Goal: Task Accomplishment & Management: Manage account settings

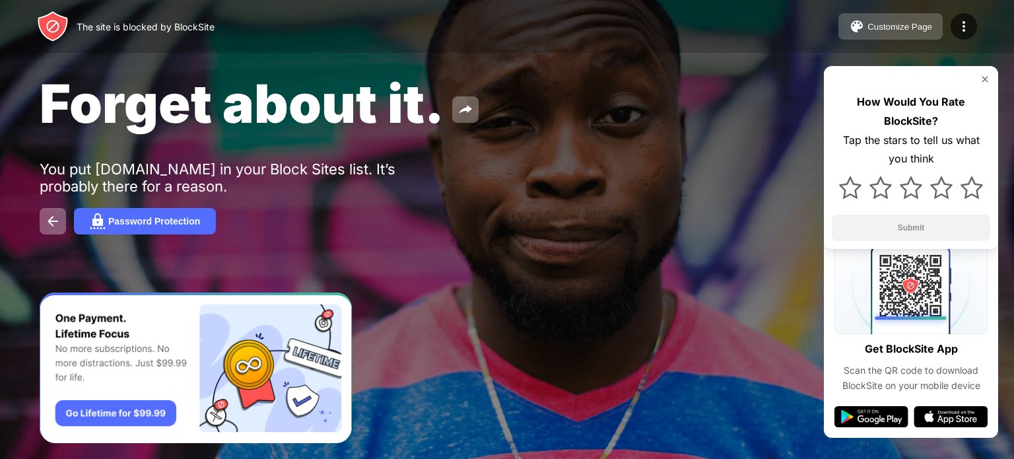
click at [886, 39] on button "Customize Page" at bounding box center [891, 26] width 104 height 26
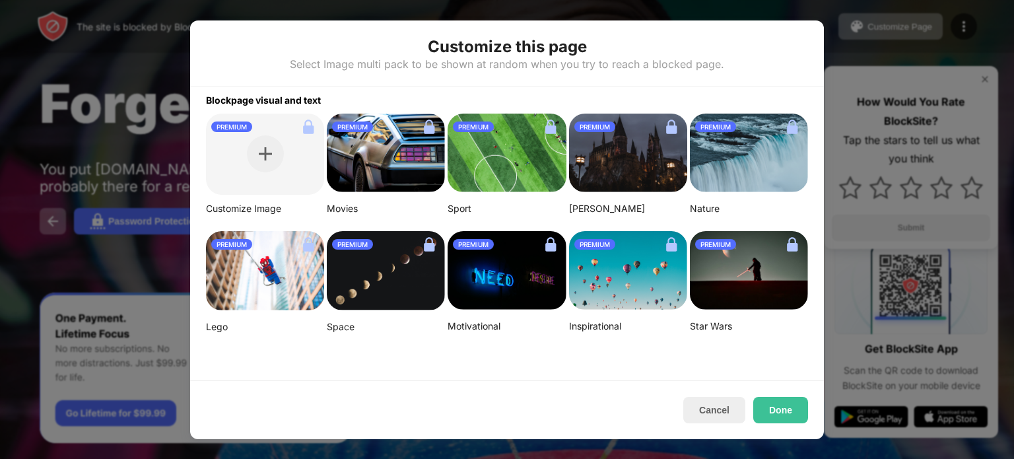
click at [833, 61] on div at bounding box center [507, 229] width 1014 height 459
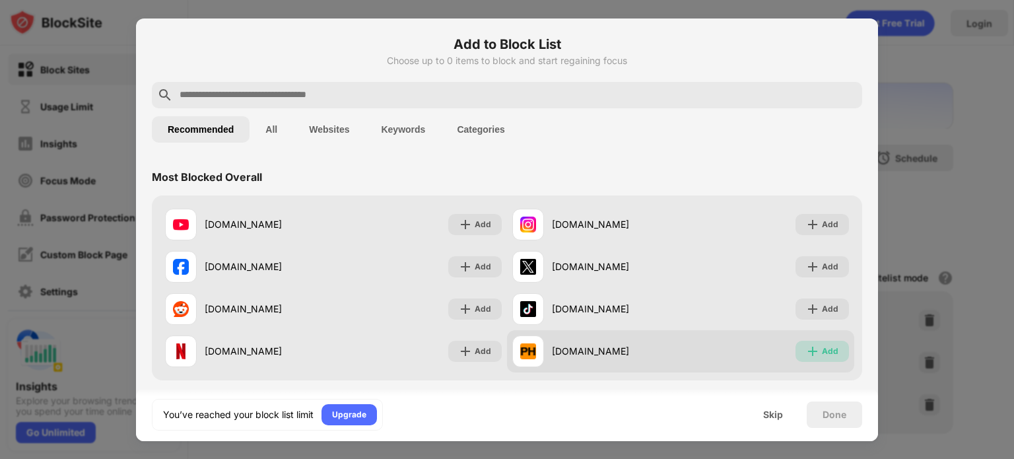
click at [827, 351] on div "Add" at bounding box center [830, 351] width 17 height 13
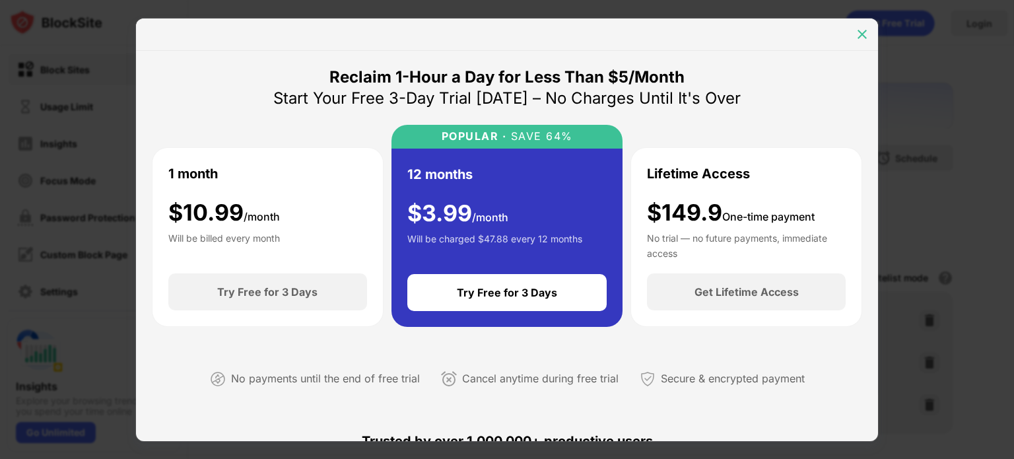
click at [861, 30] on img at bounding box center [862, 34] width 13 height 13
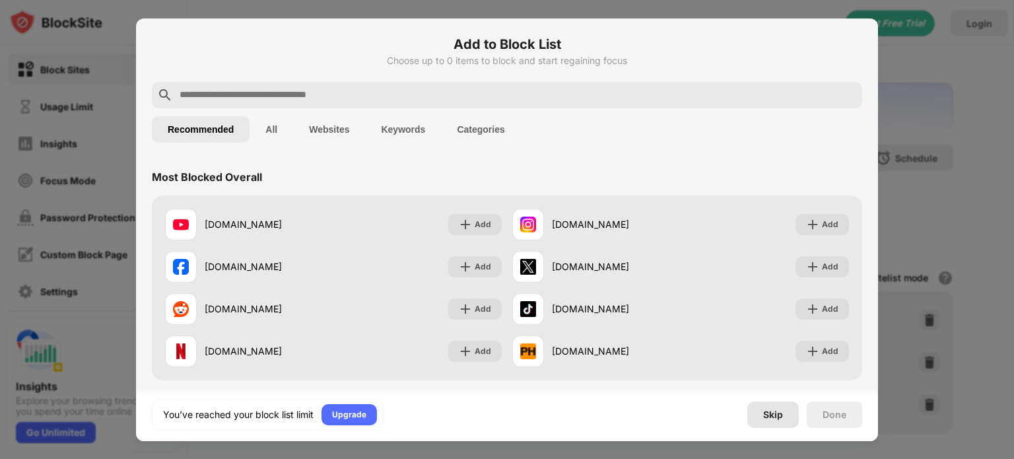
click at [773, 409] on div "Skip" at bounding box center [773, 414] width 20 height 11
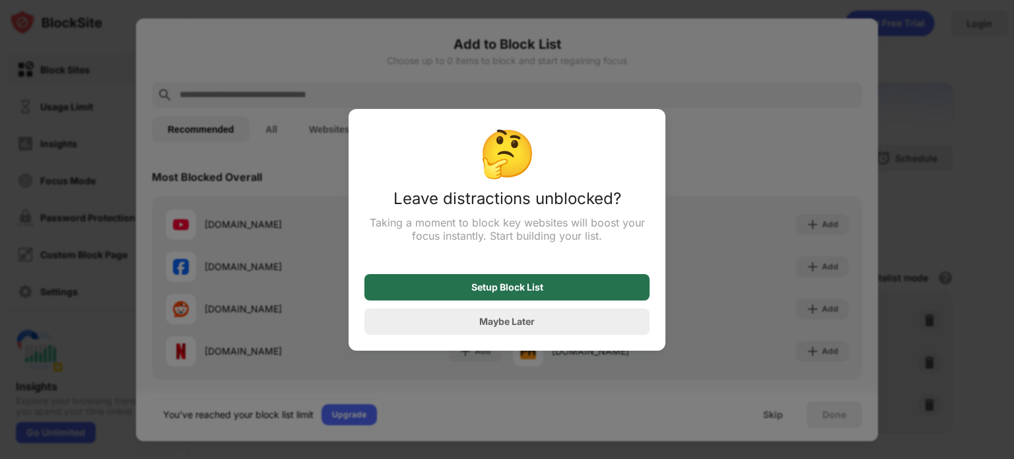
click at [542, 299] on div "Setup Block List" at bounding box center [507, 287] width 285 height 26
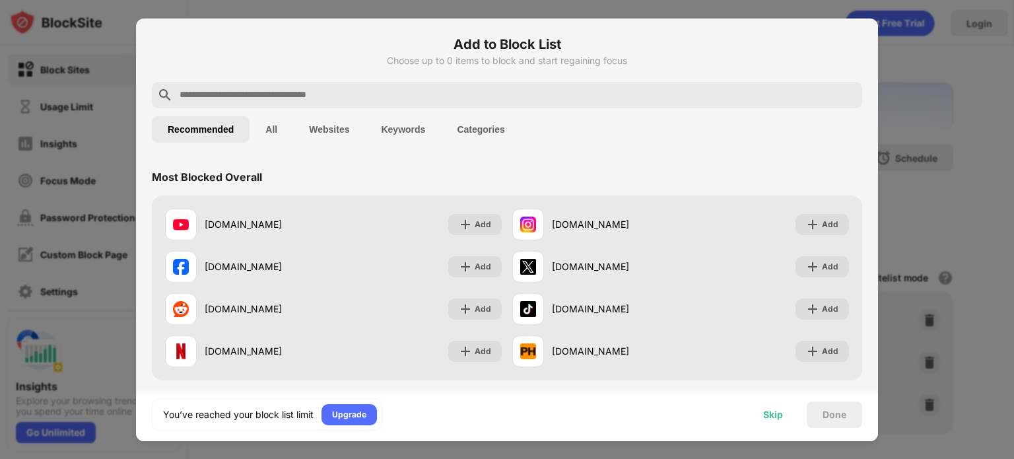
click at [753, 413] on div "Skip" at bounding box center [774, 415] width 52 height 26
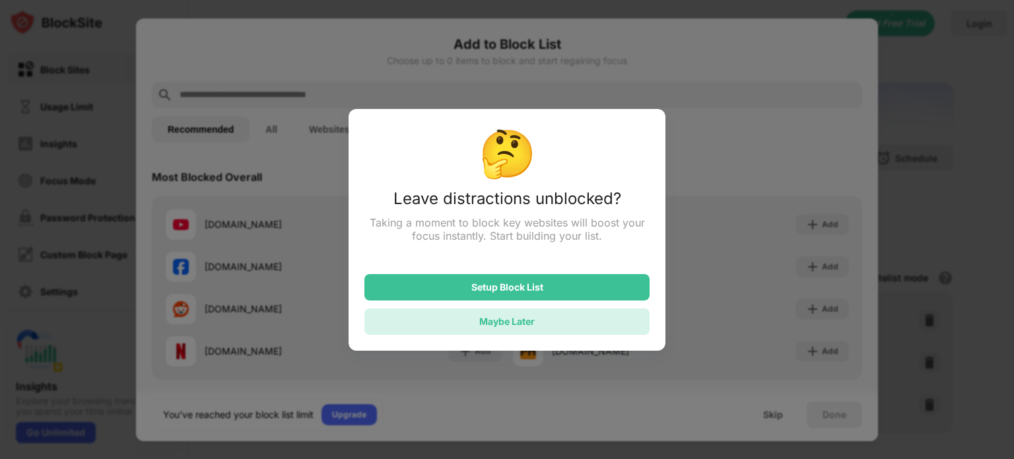
click at [586, 315] on div "Maybe Later" at bounding box center [507, 321] width 285 height 26
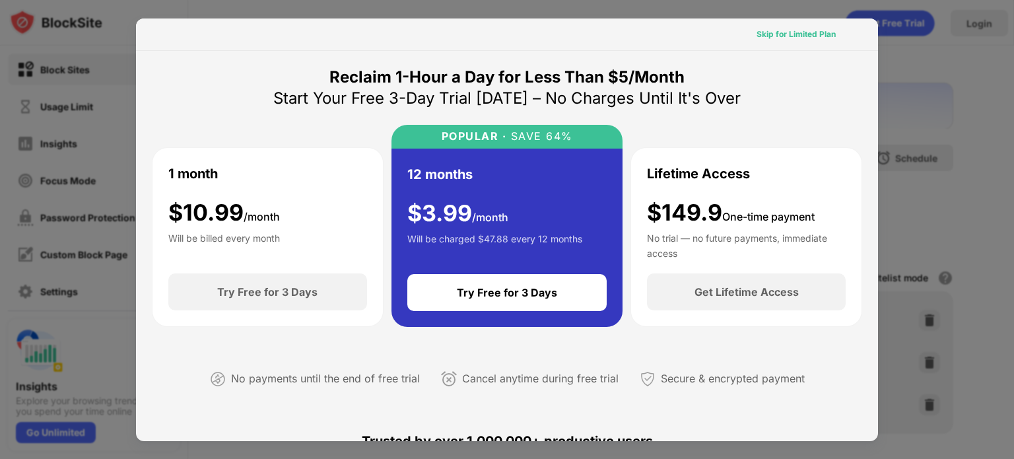
click at [816, 37] on div "Skip for Limited Plan" at bounding box center [796, 34] width 79 height 13
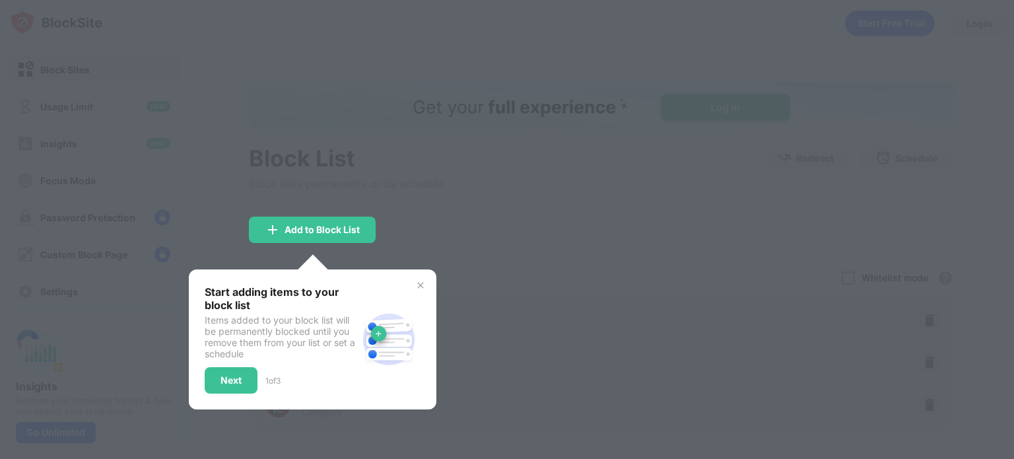
click at [506, 254] on div at bounding box center [507, 229] width 1014 height 459
click at [420, 288] on img at bounding box center [420, 285] width 11 height 11
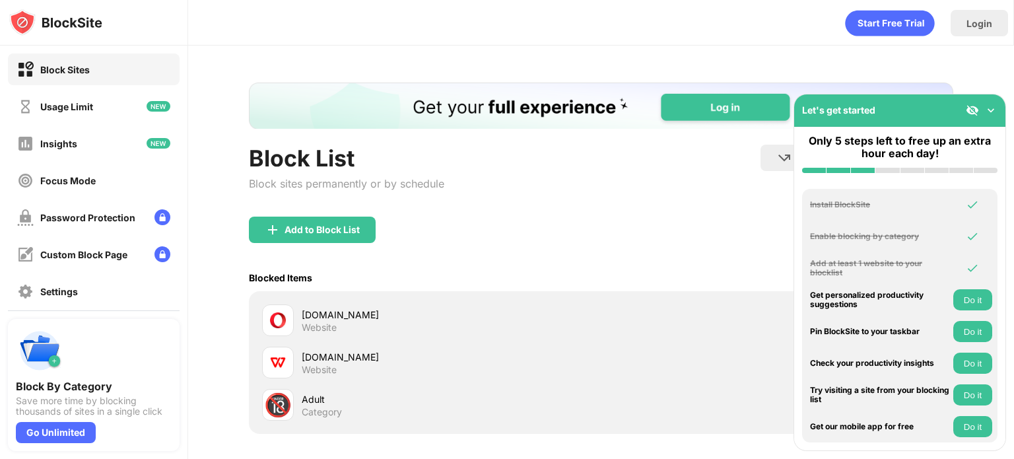
click at [316, 367] on div "Website" at bounding box center [319, 370] width 35 height 12
click at [288, 369] on div at bounding box center [278, 363] width 32 height 32
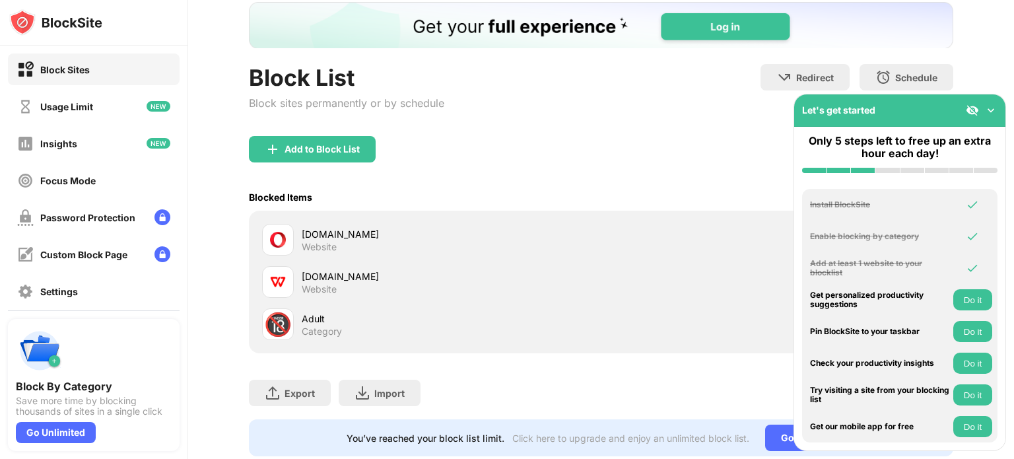
scroll to position [81, 10]
click at [995, 111] on img at bounding box center [991, 110] width 13 height 13
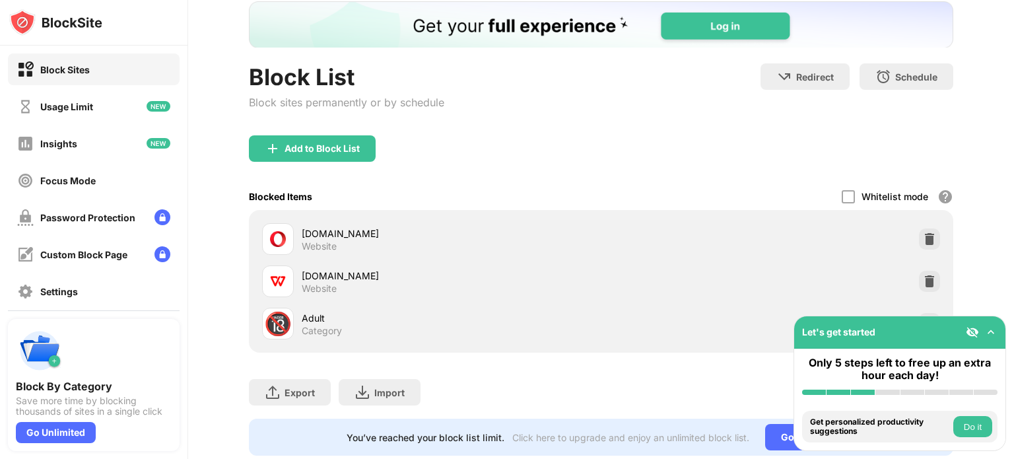
drag, startPoint x: 899, startPoint y: 300, endPoint x: 912, endPoint y: 282, distance: 22.7
click at [912, 282] on div "wps.com Website" at bounding box center [601, 281] width 689 height 42
click at [923, 282] on img at bounding box center [929, 281] width 13 height 13
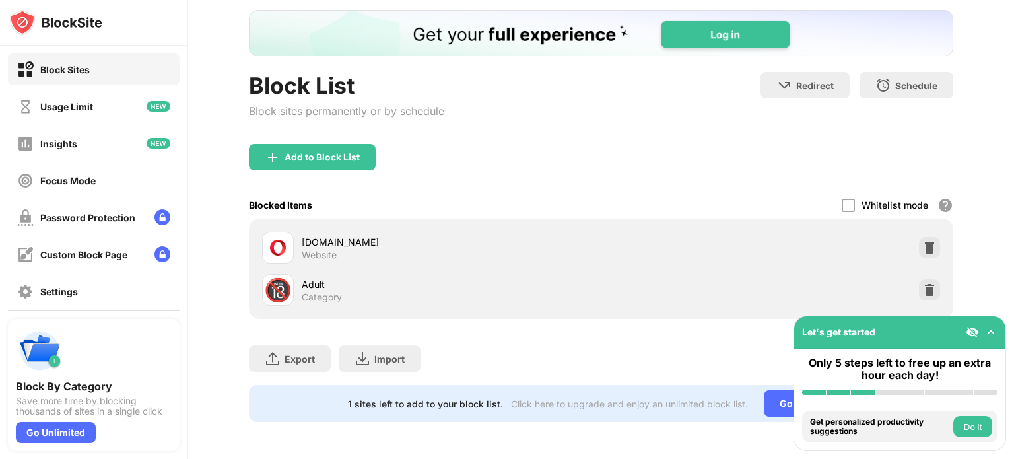
scroll to position [0, 0]
